Goal: Find specific page/section: Find specific page/section

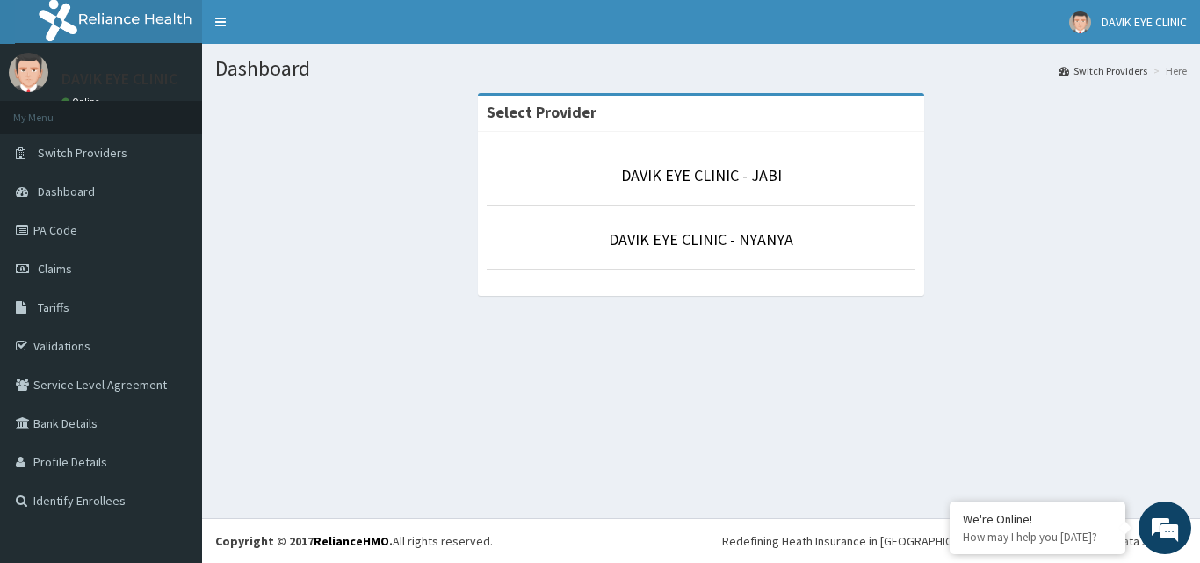
click at [113, 232] on link "PA Code" at bounding box center [101, 230] width 202 height 39
click at [648, 184] on link "DAVIK EYE CLINIC - JABI" at bounding box center [701, 175] width 161 height 20
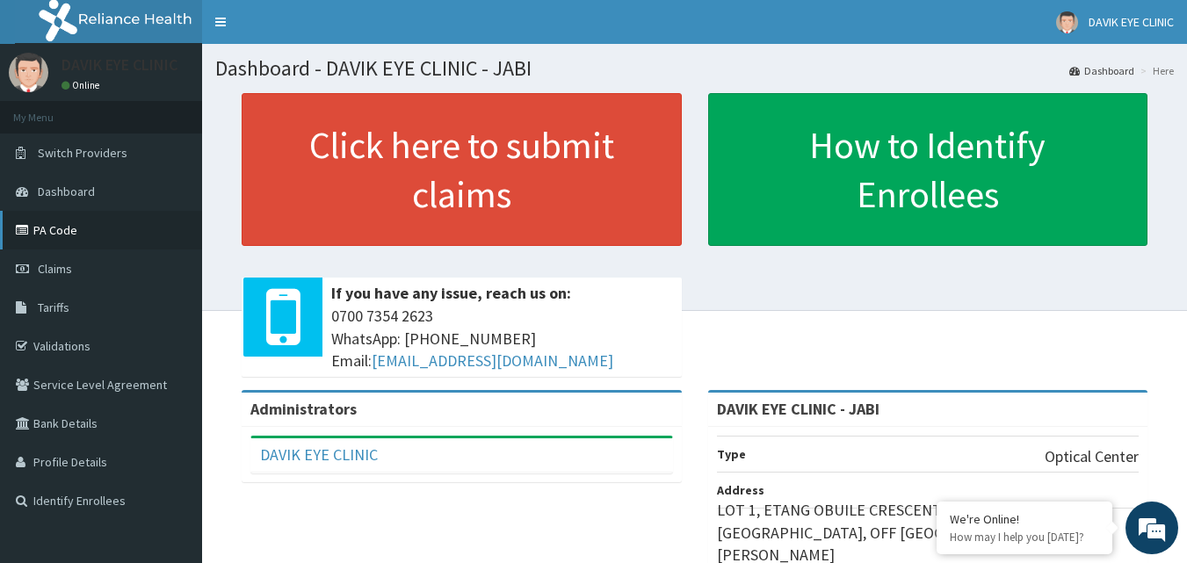
click at [112, 224] on link "PA Code" at bounding box center [101, 230] width 202 height 39
